Goal: Complete application form

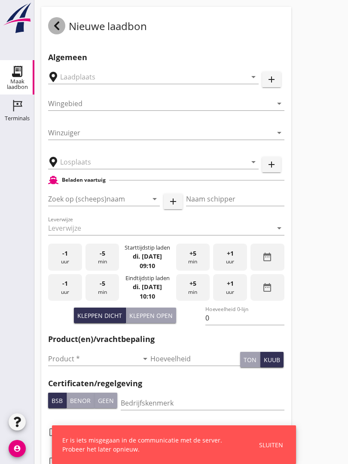
click at [58, 30] on use at bounding box center [56, 25] width 5 height 9
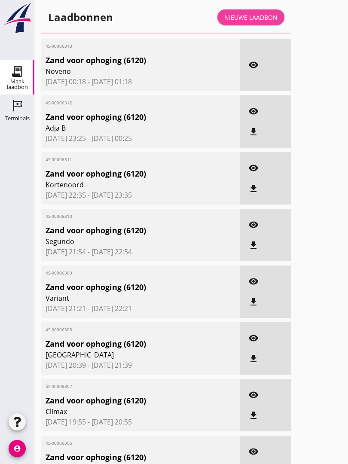
click at [260, 22] on div "Nieuwe laadbon" at bounding box center [250, 17] width 53 height 9
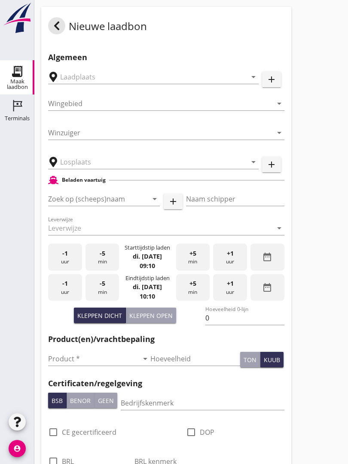
click at [134, 80] on input "text" at bounding box center [147, 77] width 175 height 14
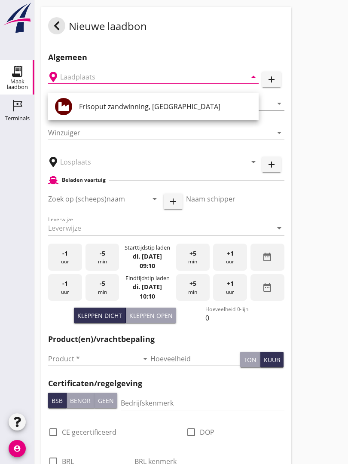
click at [59, 28] on div at bounding box center [56, 25] width 17 height 17
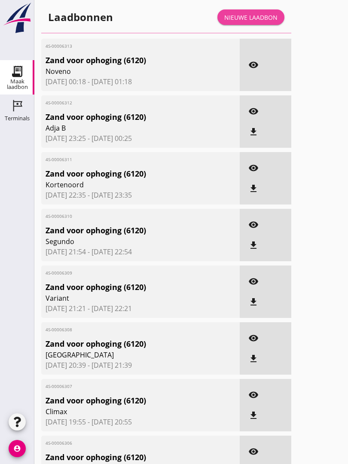
click at [254, 20] on link "Nieuwe laadbon" at bounding box center [251, 16] width 67 height 15
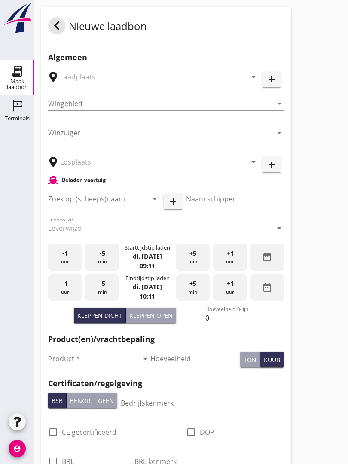
click at [137, 84] on input "text" at bounding box center [147, 77] width 175 height 14
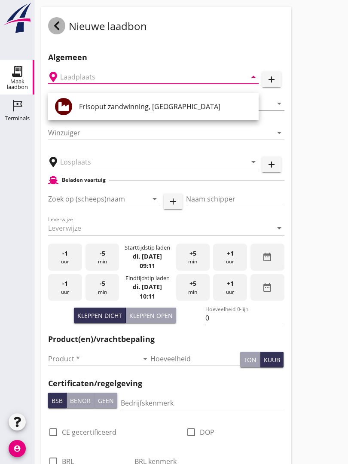
click at [55, 27] on div at bounding box center [56, 25] width 17 height 17
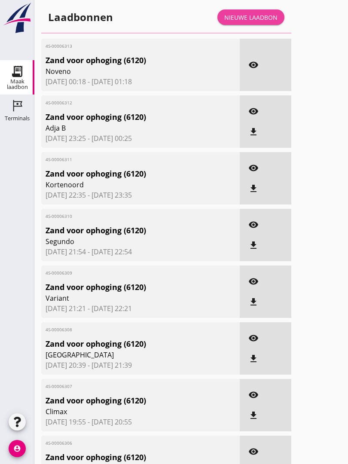
click at [254, 21] on link "Nieuwe laadbon" at bounding box center [251, 16] width 67 height 15
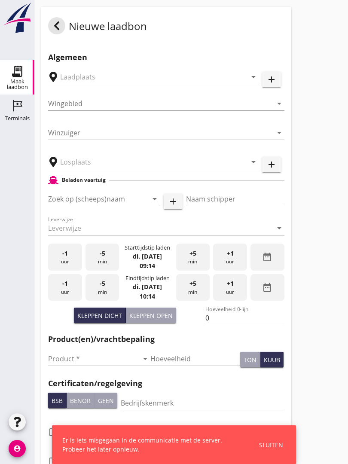
click at [277, 442] on div "Sluiten" at bounding box center [271, 445] width 24 height 9
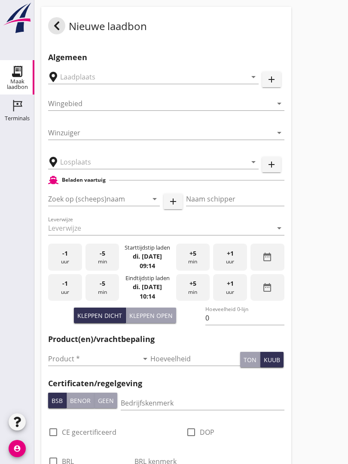
click at [22, 82] on div "Maak laadbon" at bounding box center [17, 84] width 34 height 11
